Goal: Task Accomplishment & Management: Complete application form

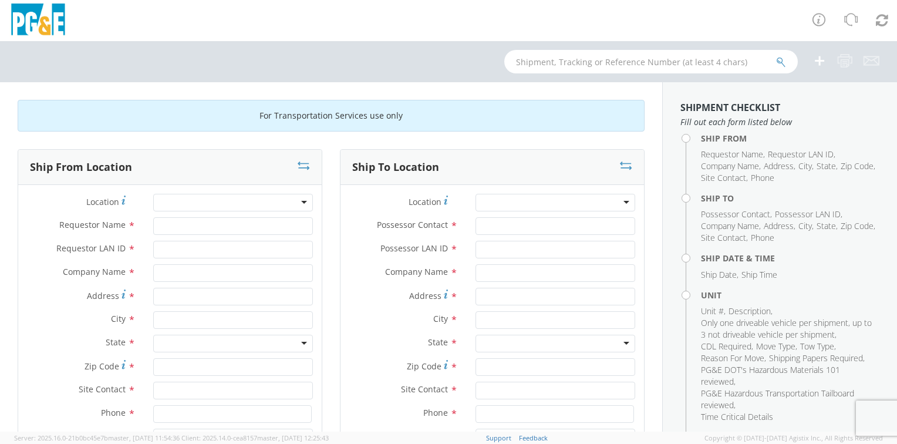
click at [184, 201] on div at bounding box center [233, 203] width 160 height 18
type input "whea"
type input "PG&E"
type input "[STREET_ADDRESS]"
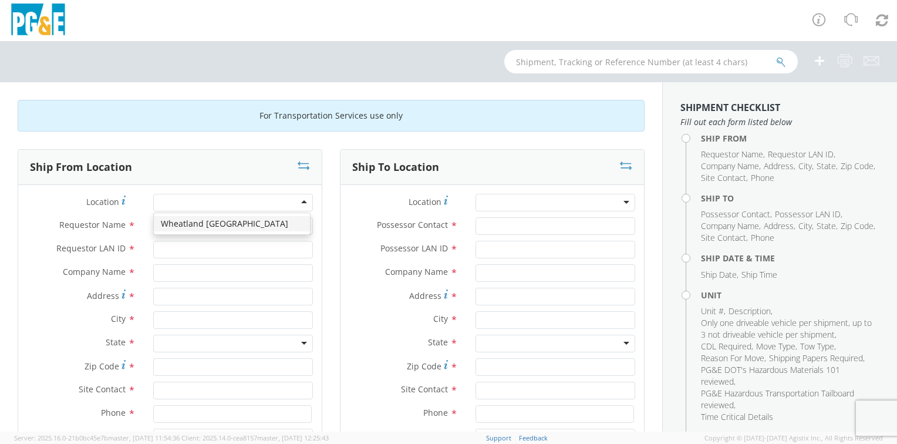
type input "Wheatland"
type input "95692"
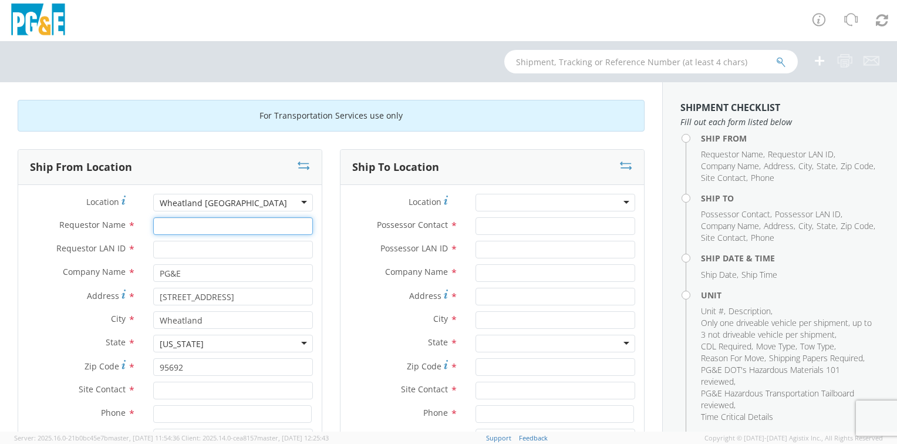
click at [174, 230] on input "Requestor Name *" at bounding box center [233, 226] width 160 height 18
type input "[PERSON_NAME]"
click at [175, 251] on input "Requestor LAN ID *" at bounding box center [233, 250] width 160 height 18
type input "WWH6"
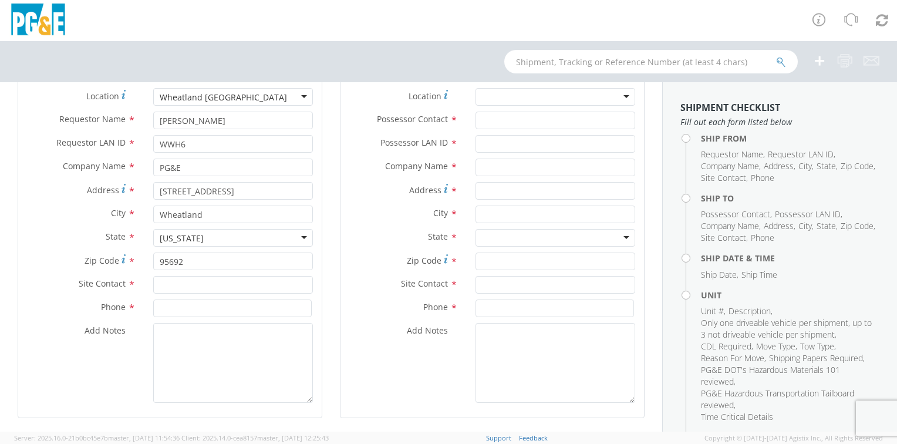
scroll to position [176, 0]
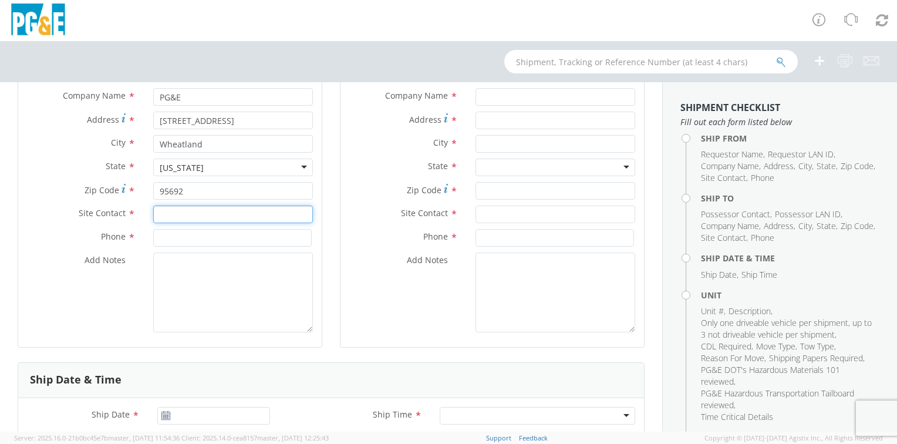
click at [168, 212] on input "text" at bounding box center [233, 214] width 160 height 18
click at [207, 213] on input "[PERSON_NAME] GAL" at bounding box center [233, 214] width 160 height 18
type input "[PERSON_NAME]"
click at [170, 235] on input at bounding box center [232, 238] width 159 height 18
type input "[PHONE_NUMBER]"
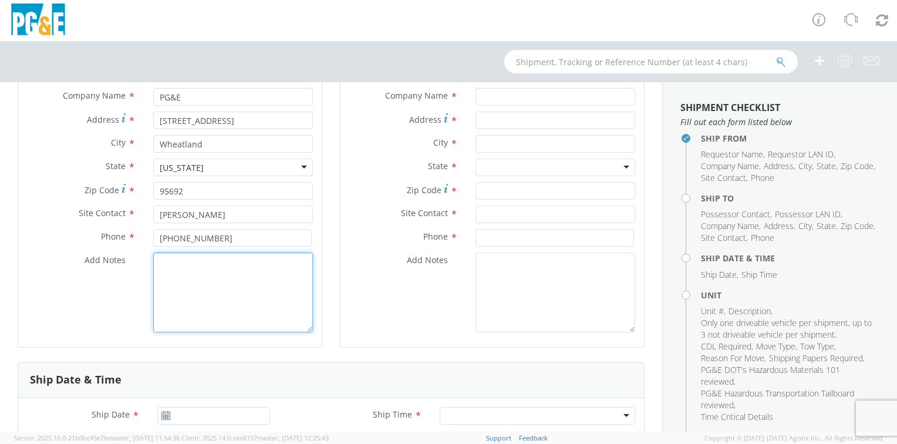
click at [164, 259] on textarea "Add Notes *" at bounding box center [233, 292] width 160 height 80
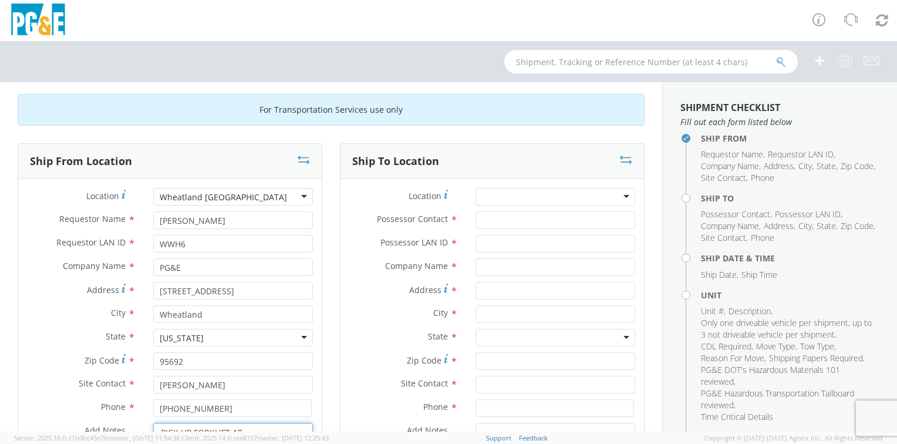
scroll to position [0, 0]
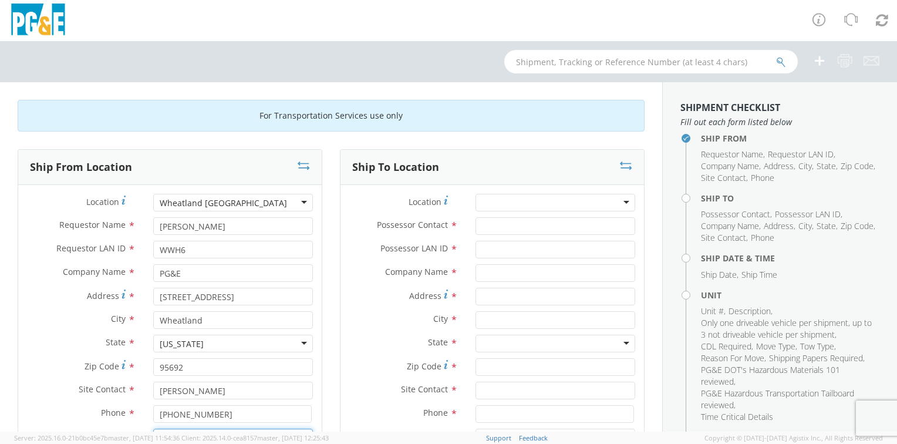
type textarea "PICK UP FORKLIFT AT [GEOGRAPHIC_DATA] AND DELIVER TO PG&E [PERSON_NAME]"
click at [514, 202] on div at bounding box center [556, 203] width 160 height 18
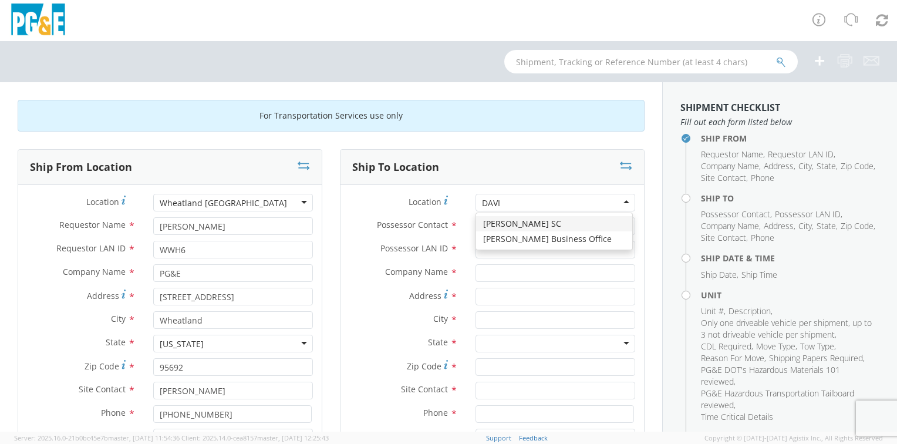
type input "[PERSON_NAME]"
type input "PG&E"
type input "[STREET_ADDRESS]"
type input "[PERSON_NAME]"
type input "95616"
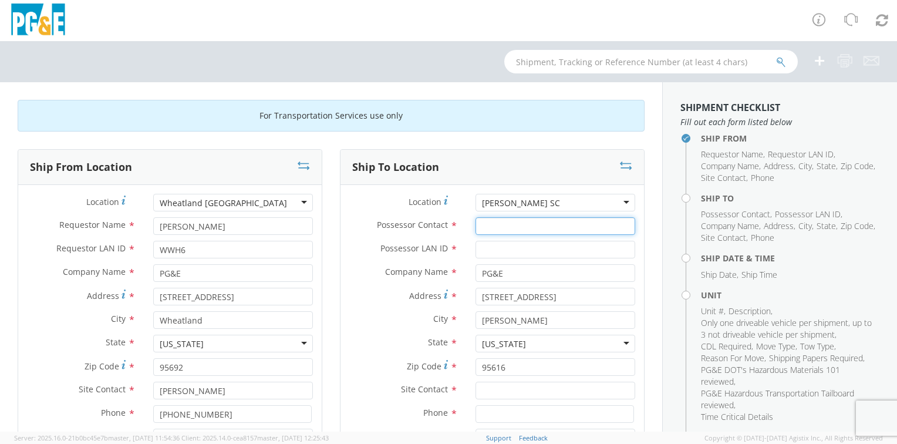
click at [486, 225] on input "Possessor Contact *" at bounding box center [556, 226] width 160 height 18
type input "[PERSON_NAME]"
click at [481, 251] on input "Possessor LAN ID *" at bounding box center [556, 250] width 160 height 18
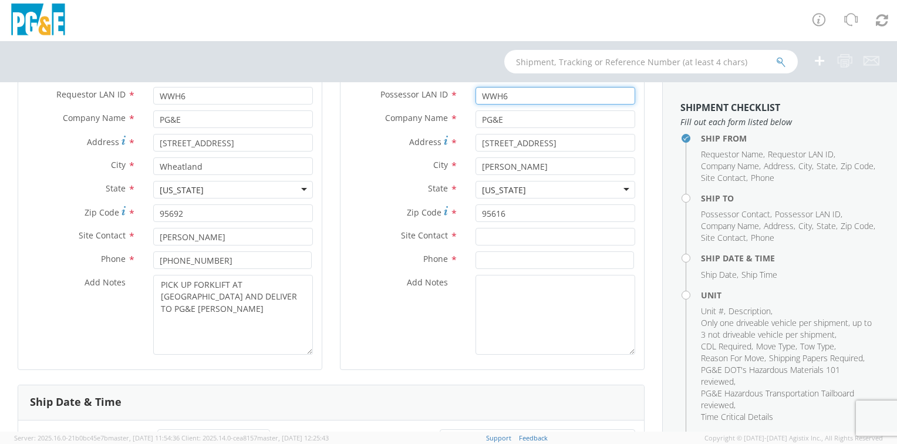
scroll to position [176, 0]
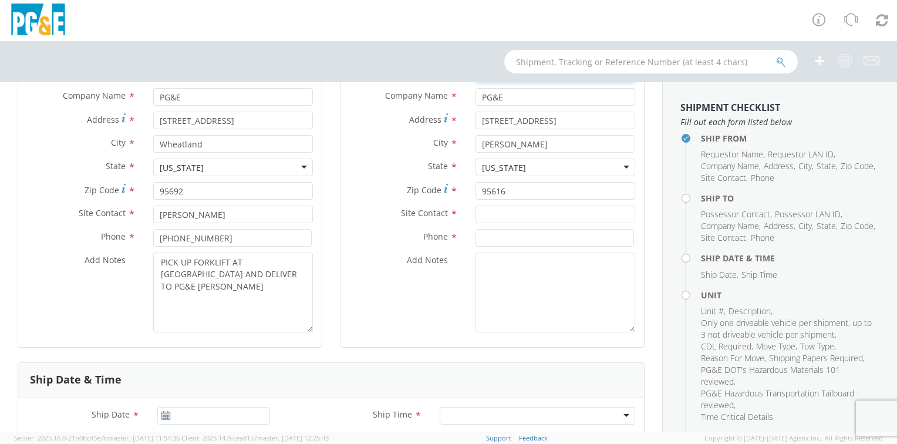
type input "WWH6"
click at [484, 213] on input "text" at bounding box center [556, 214] width 160 height 18
type input "[PERSON_NAME]"
click at [481, 237] on input at bounding box center [555, 238] width 159 height 18
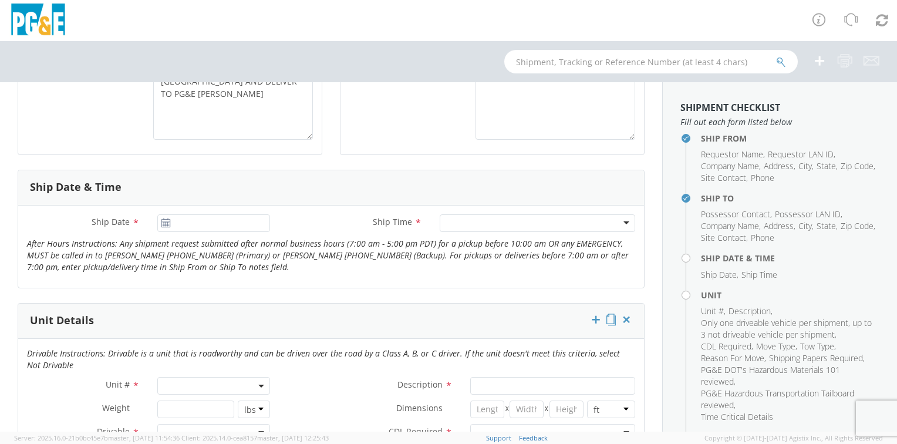
scroll to position [411, 0]
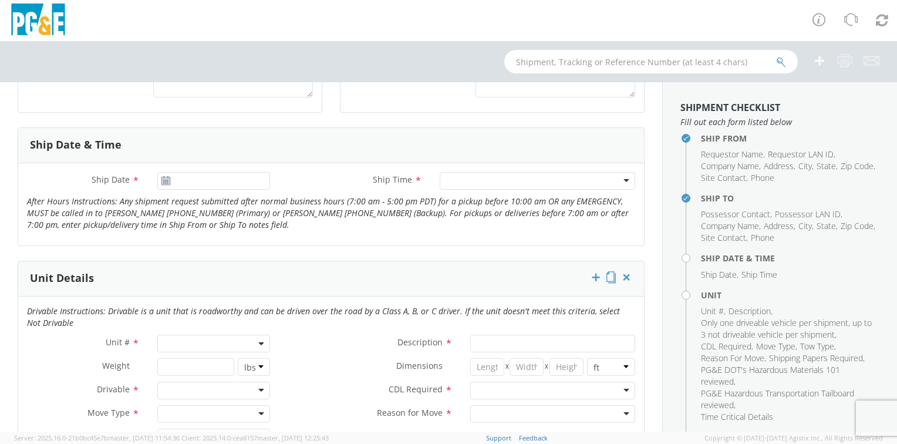
type input "[PHONE_NUMBER]"
click at [166, 181] on use at bounding box center [165, 180] width 8 height 8
click at [164, 181] on use at bounding box center [165, 180] width 8 height 8
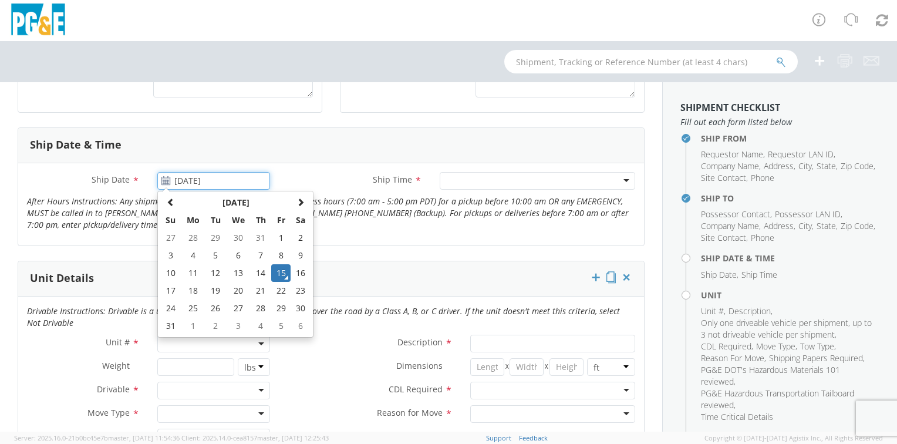
click at [194, 180] on input "[DATE]" at bounding box center [213, 181] width 113 height 18
click at [211, 291] on td "19" at bounding box center [215, 291] width 21 height 18
type input "[DATE]"
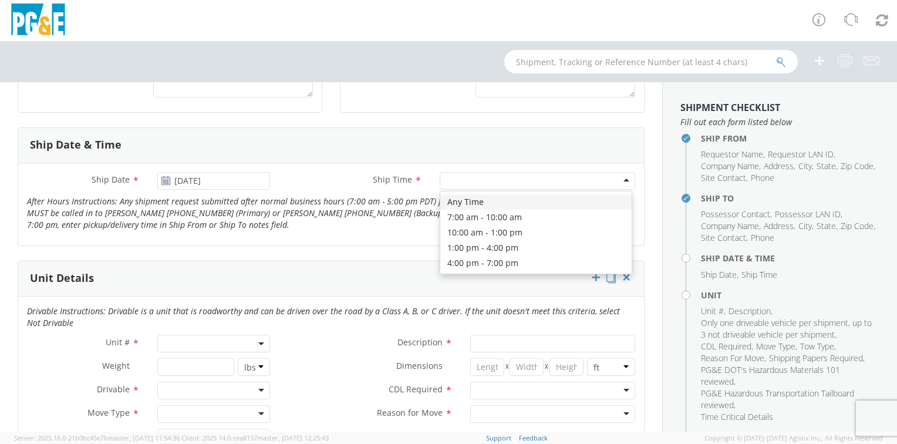
click at [452, 177] on div at bounding box center [537, 181] width 195 height 18
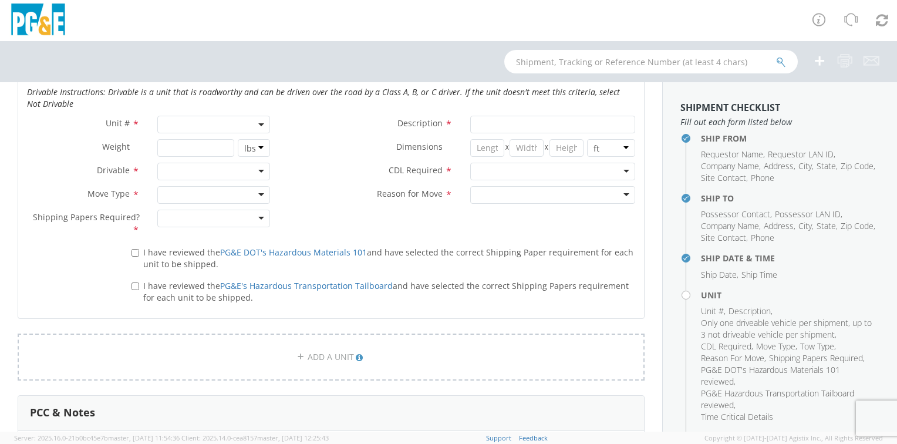
scroll to position [646, 0]
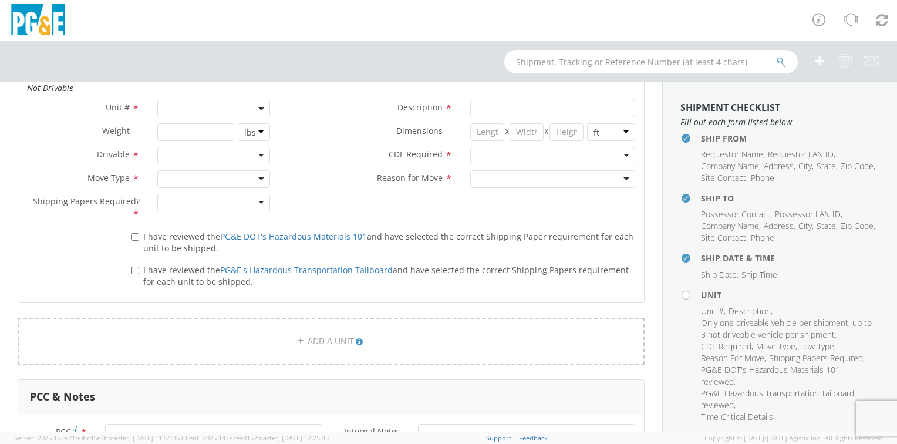
click at [186, 106] on span at bounding box center [213, 109] width 113 height 18
click at [178, 128] on input "search" at bounding box center [212, 128] width 105 height 18
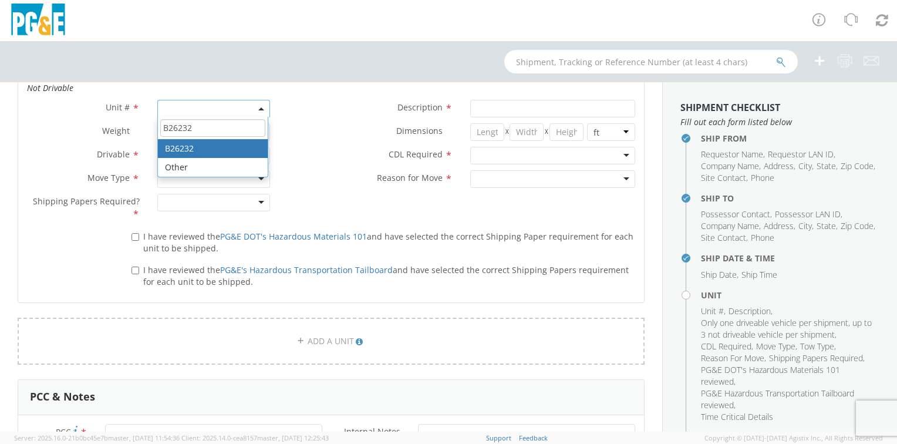
type input "B26232"
type input "FORKLIFT; <4T"
select select "B26232"
select select "? string: ?"
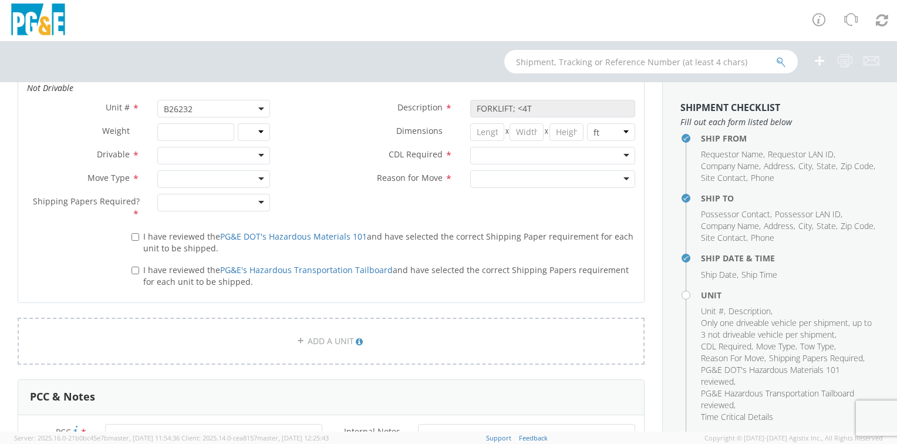
click at [215, 157] on div at bounding box center [213, 156] width 113 height 18
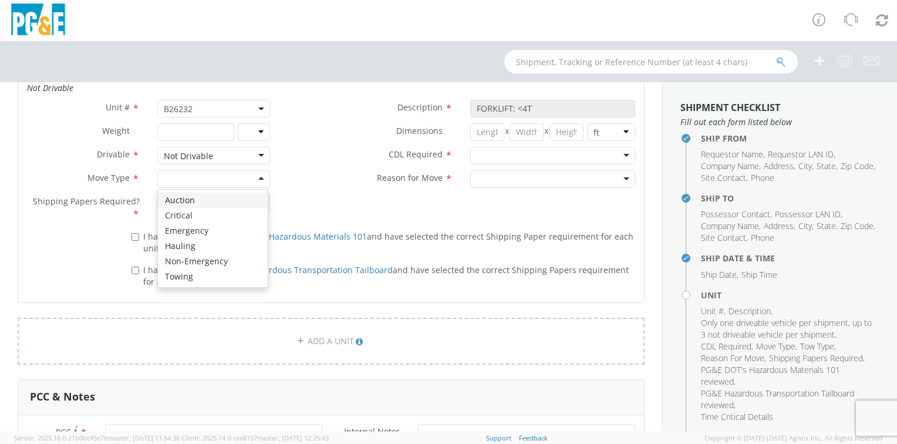
click at [184, 186] on div at bounding box center [213, 179] width 113 height 18
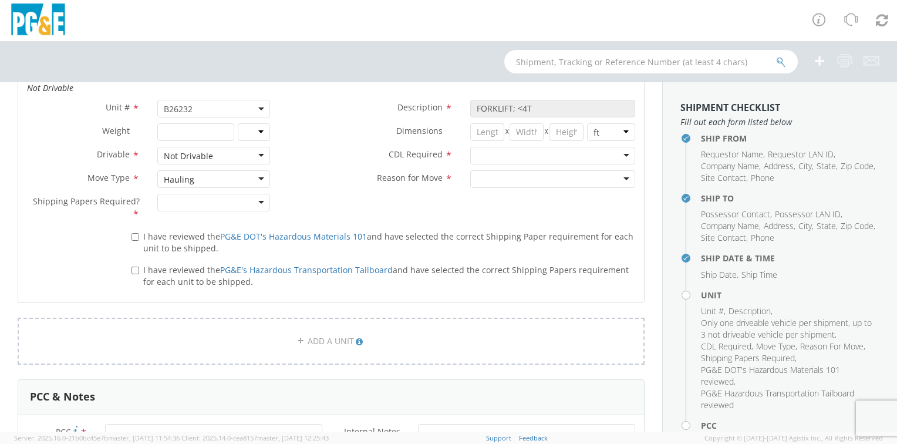
click at [194, 208] on div at bounding box center [213, 203] width 113 height 18
click at [138, 237] on label "I have reviewed the PG&E DOT's Hazardous Materials 101 and have selected the co…" at bounding box center [384, 241] width 504 height 25
click at [138, 237] on input "I have reviewed the PG&E DOT's Hazardous Materials 101 and have selected the co…" at bounding box center [136, 237] width 8 height 8
checkbox input "true"
click at [132, 267] on input "I have reviewed the PG&E's Hazardous Transportation Tailboard and have selected…" at bounding box center [136, 271] width 8 height 8
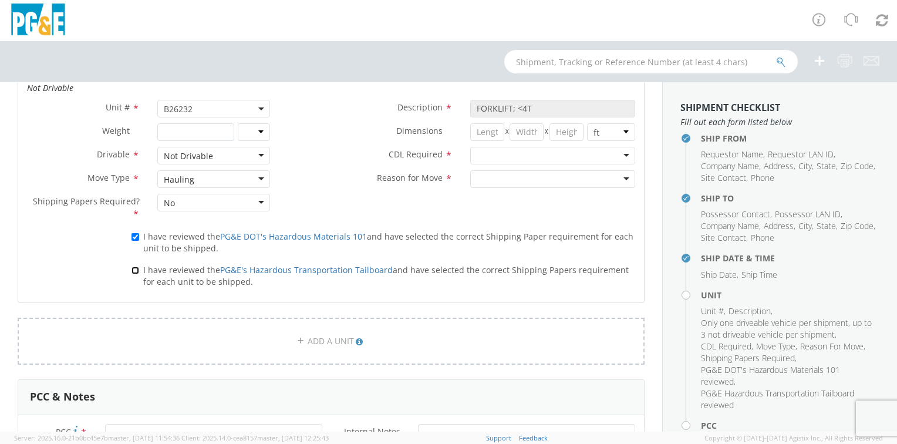
checkbox input "true"
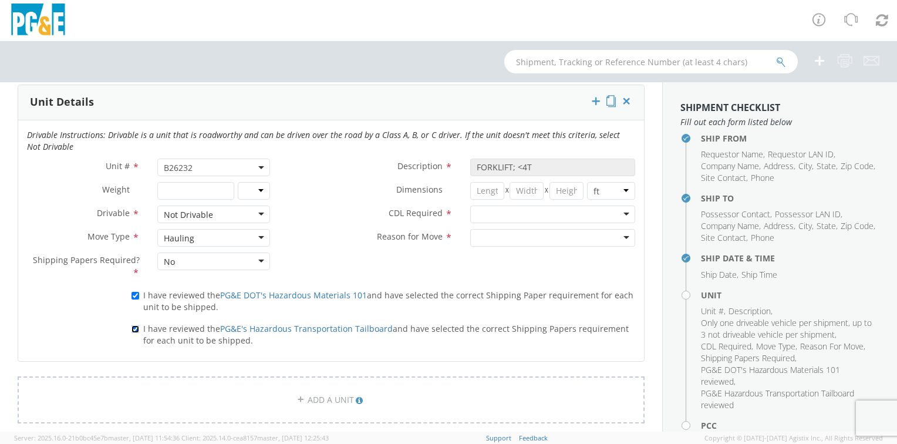
scroll to position [587, 0]
click at [510, 215] on div at bounding box center [552, 214] width 165 height 18
click at [504, 240] on div at bounding box center [552, 238] width 165 height 18
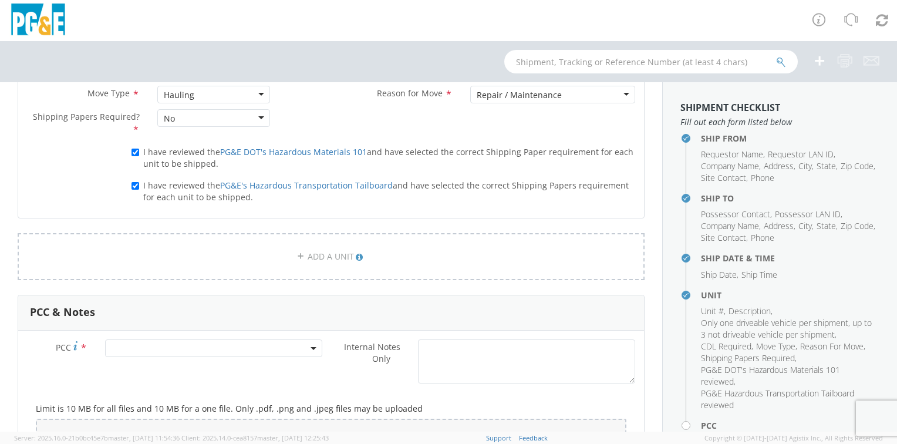
scroll to position [763, 0]
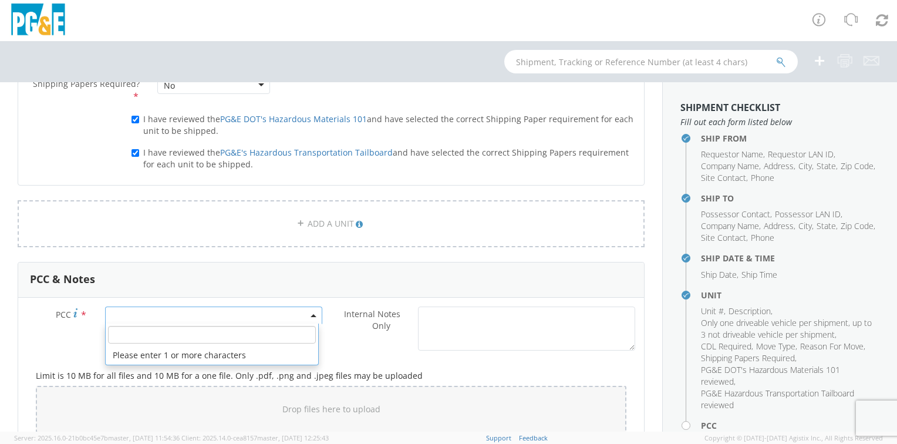
click at [174, 314] on span at bounding box center [213, 315] width 217 height 18
click at [141, 338] on input "number" at bounding box center [212, 335] width 208 height 18
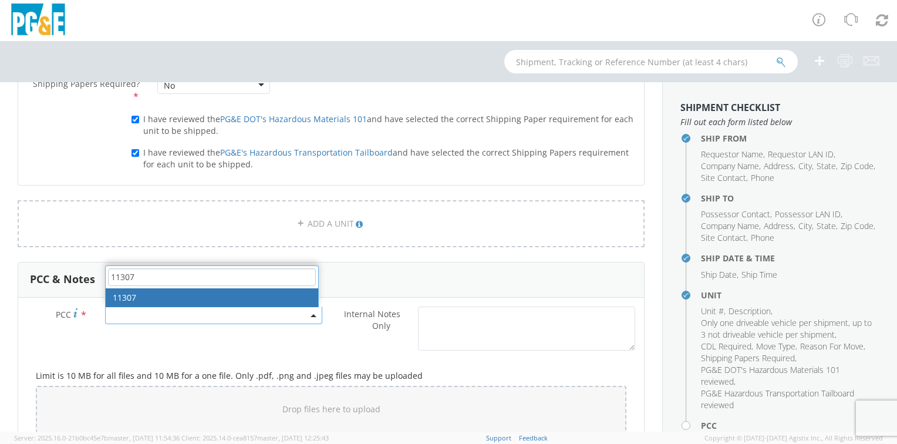
type input "11307"
select select "11307"
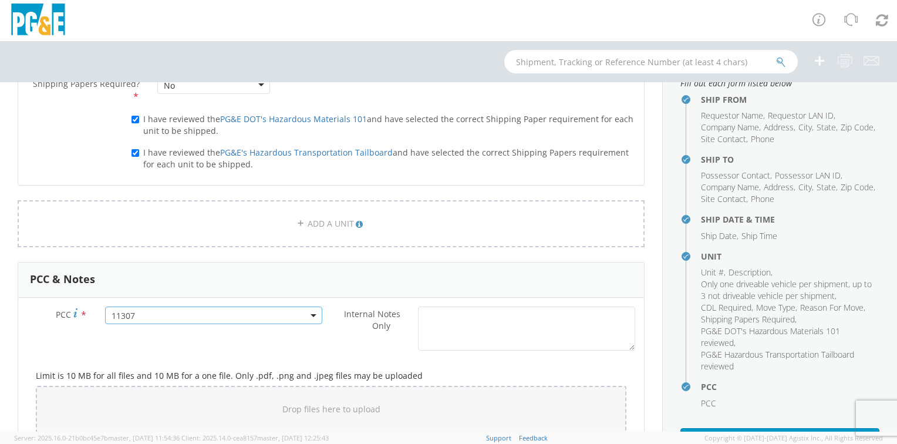
scroll to position [116, 0]
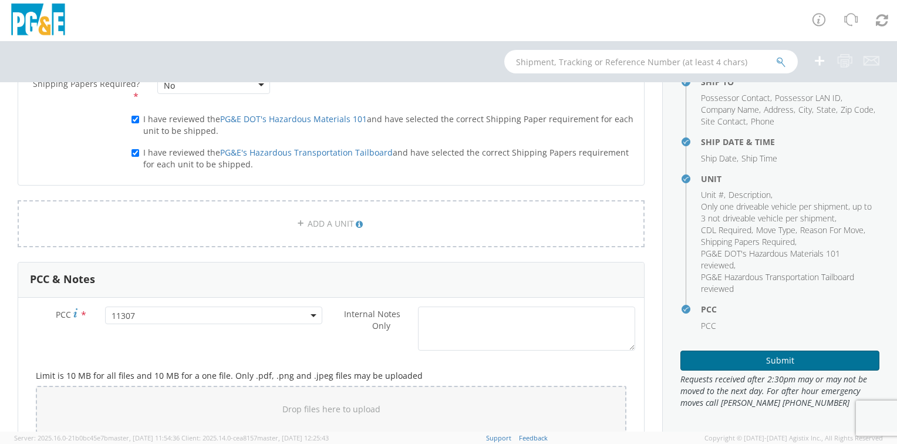
click at [731, 357] on button "Submit" at bounding box center [779, 360] width 199 height 20
